Goal: Task Accomplishment & Management: Use online tool/utility

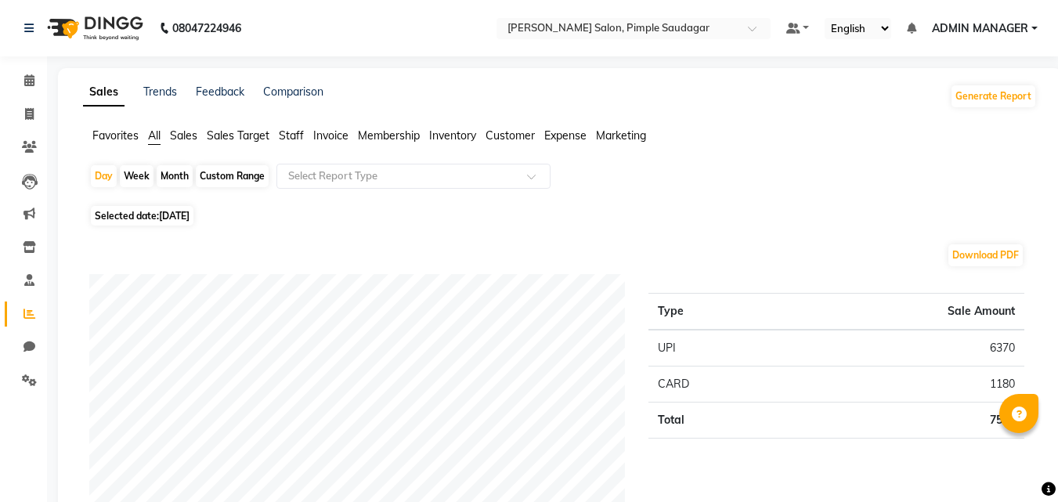
click at [180, 177] on div "Month" at bounding box center [175, 176] width 36 height 22
select select "9"
select select "2025"
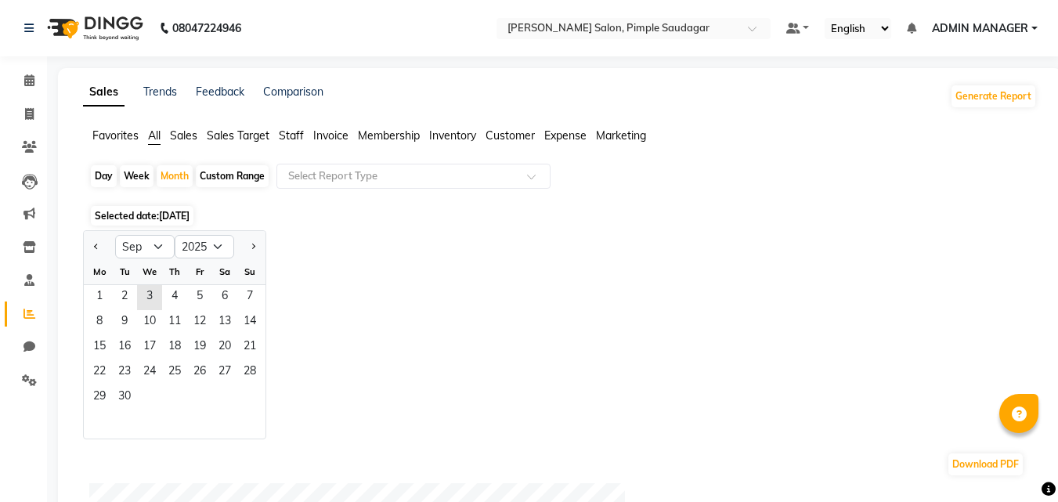
drag, startPoint x: 320, startPoint y: 174, endPoint x: 291, endPoint y: 136, distance: 47.5
click at [320, 173] on input "text" at bounding box center [398, 176] width 226 height 16
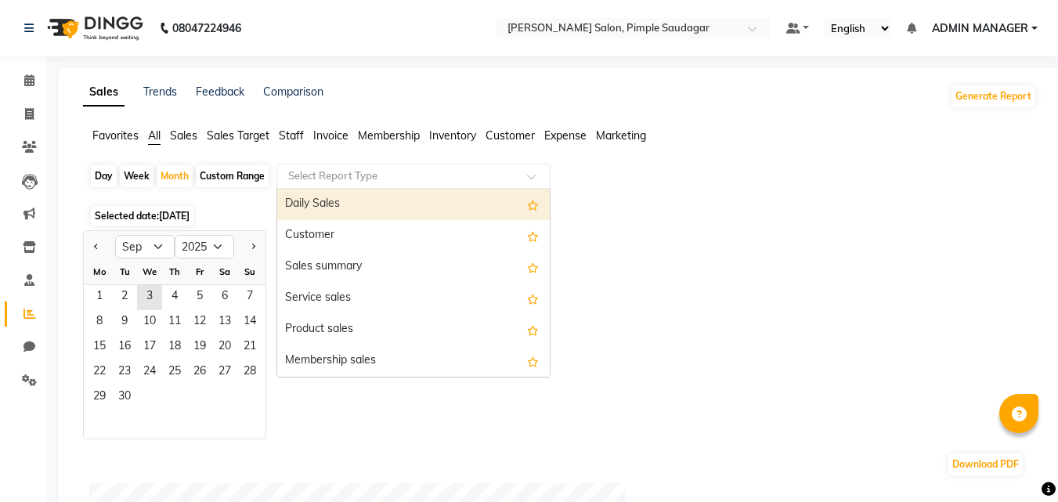
click at [291, 136] on span "Staff" at bounding box center [291, 135] width 25 height 14
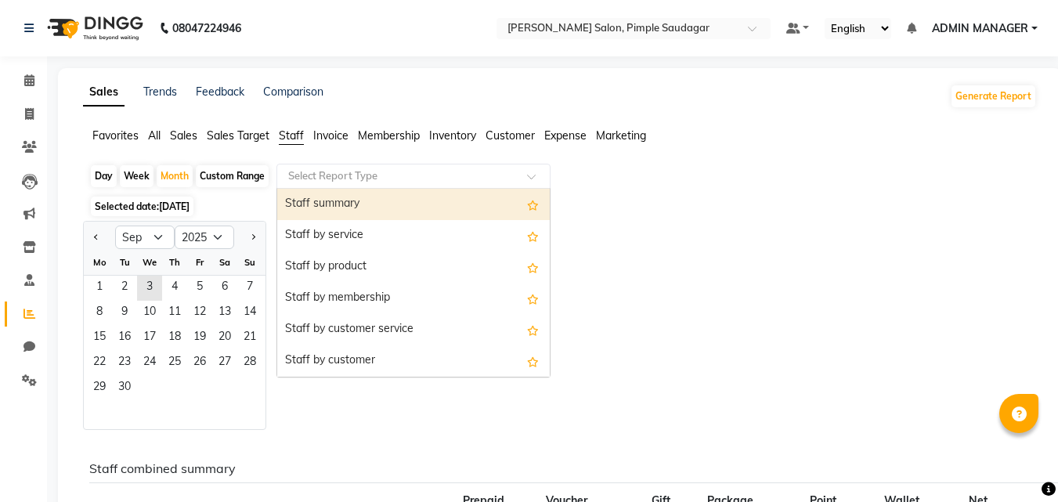
click at [309, 176] on input "text" at bounding box center [398, 176] width 226 height 16
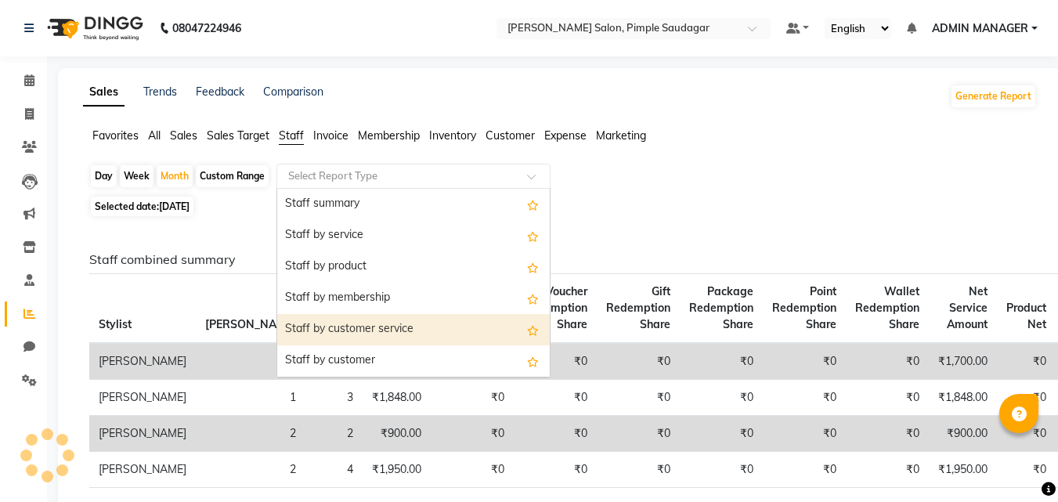
click at [346, 320] on div "Staff by customer service" at bounding box center [413, 329] width 273 height 31
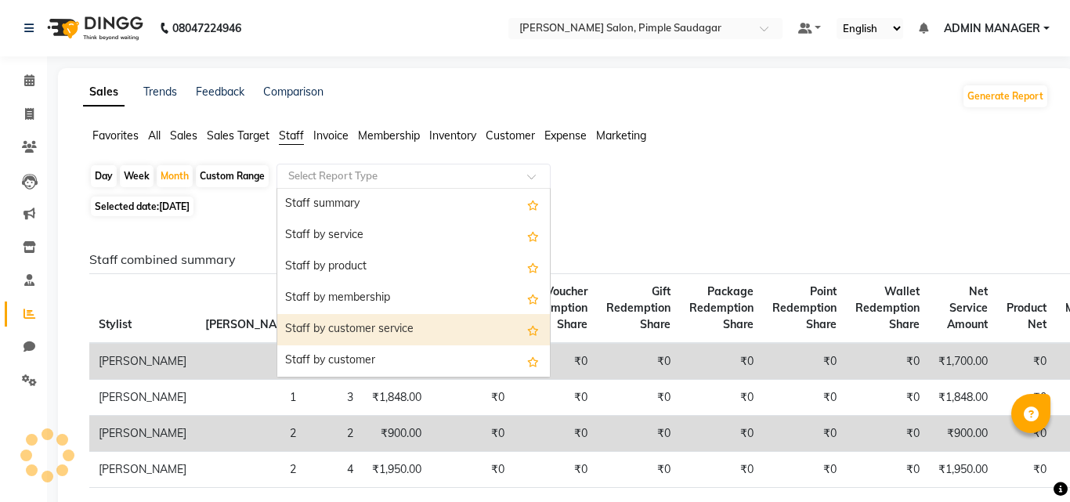
select select "full_report"
select select "pdf"
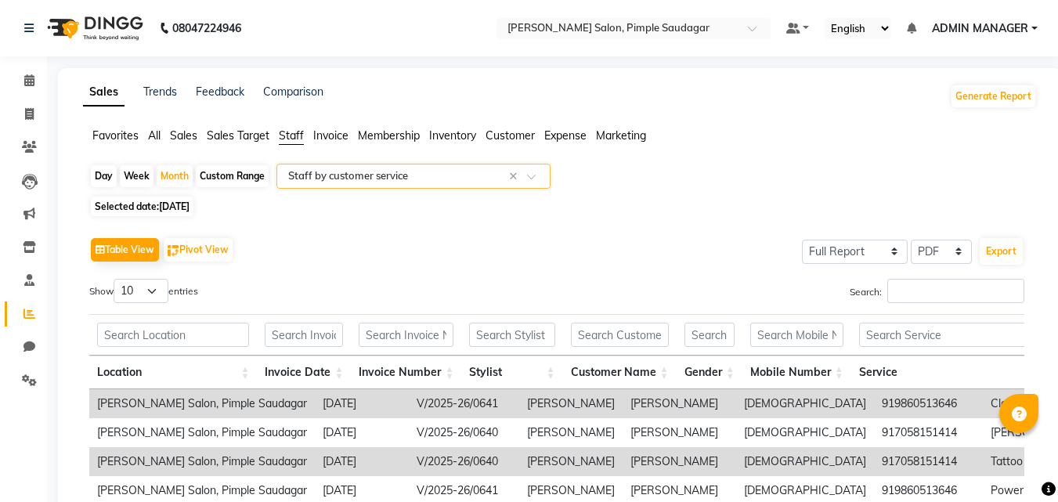
scroll to position [157, 0]
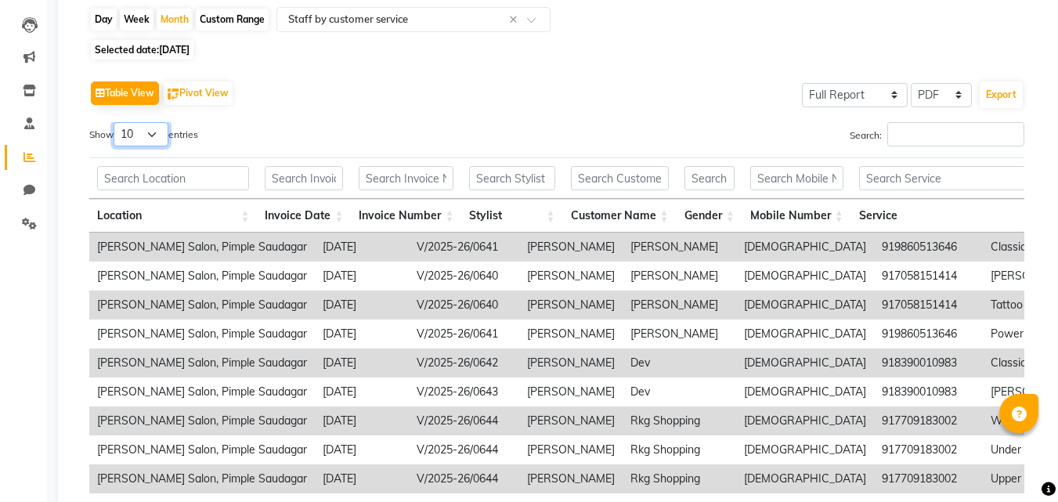
click at [150, 136] on select "10 25 50 100" at bounding box center [141, 134] width 55 height 24
select select "25"
click at [116, 122] on select "10 25 50 100" at bounding box center [141, 134] width 55 height 24
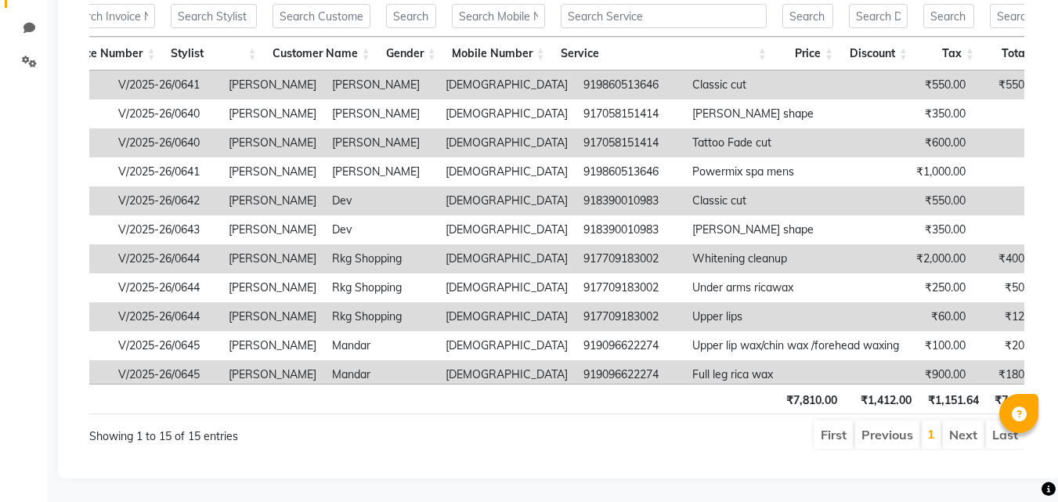
scroll to position [17, 0]
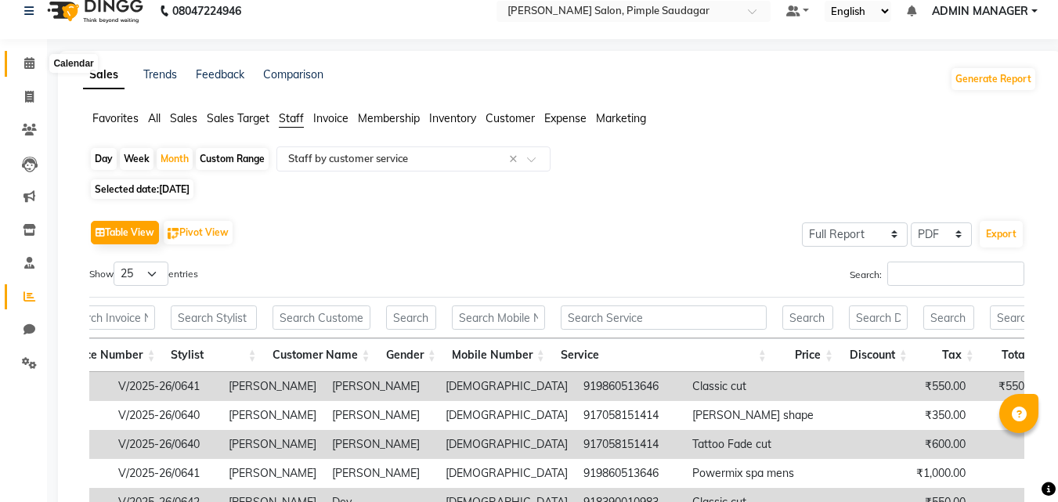
click at [27, 62] on icon at bounding box center [29, 63] width 10 height 12
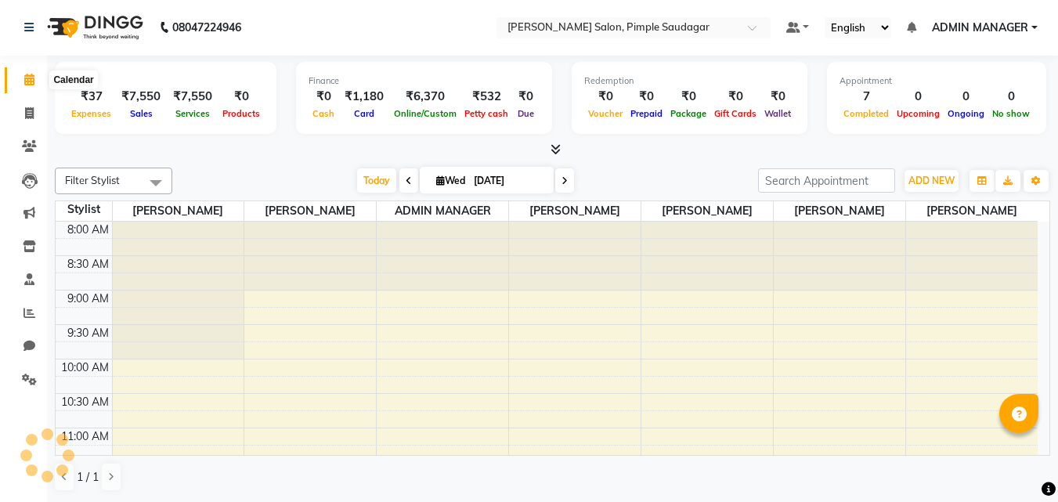
scroll to position [0, 0]
